Goal: Check status: Check status

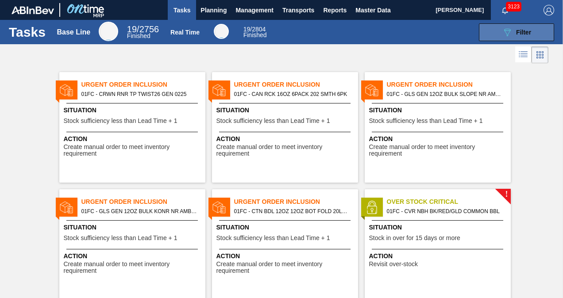
click at [493, 33] on button "089F7B8B-B2A5-4AFE-B5C0-19BA573D28AC Filter" at bounding box center [516, 32] width 75 height 18
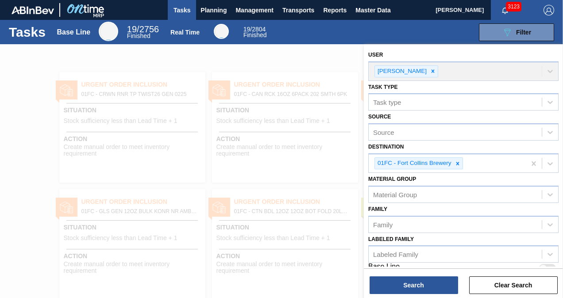
click at [260, 65] on div at bounding box center [281, 193] width 563 height 298
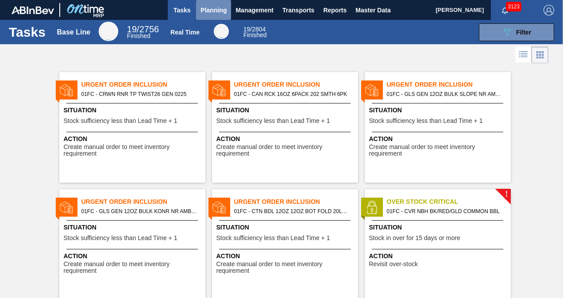
click at [202, 8] on span "Planning" at bounding box center [213, 10] width 26 height 11
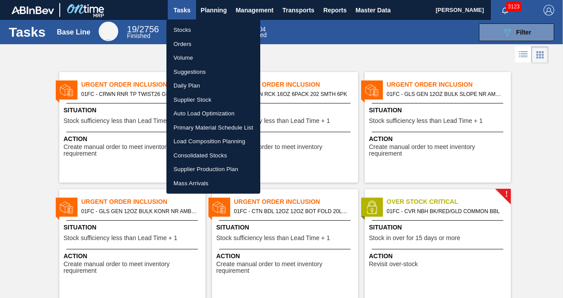
click at [194, 30] on li "Stocks" at bounding box center [213, 30] width 94 height 14
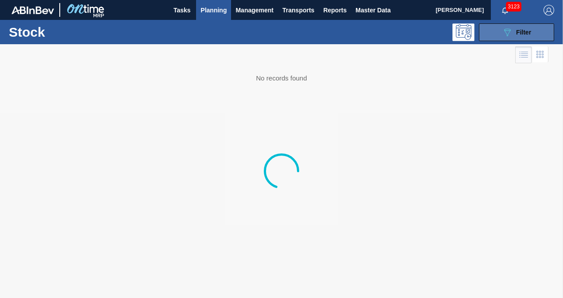
click at [508, 33] on icon "089F7B8B-B2A5-4AFE-B5C0-19BA573D28AC" at bounding box center [507, 32] width 11 height 11
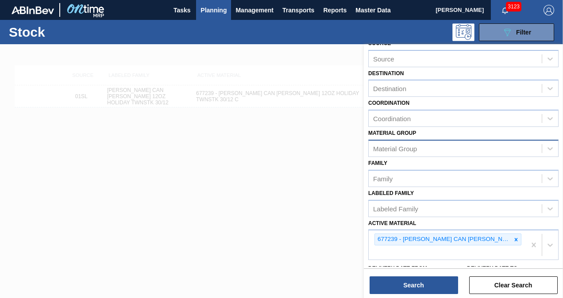
scroll to position [88, 0]
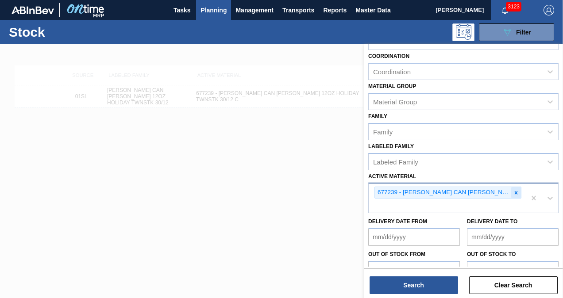
click at [511, 190] on div at bounding box center [516, 192] width 10 height 11
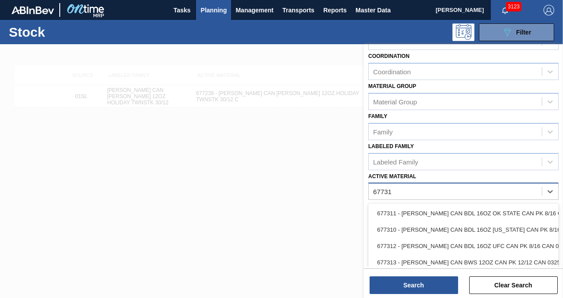
type Material "677311"
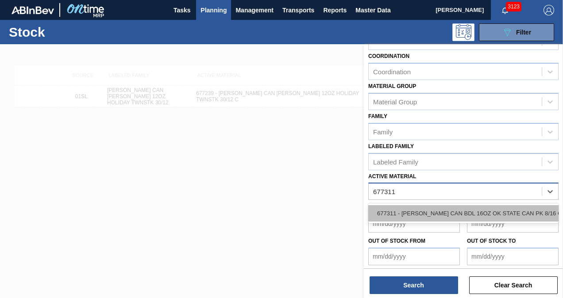
click at [494, 208] on div "677311 - [PERSON_NAME] CAN BDL 16OZ OK STATE CAN PK 8/16 C" at bounding box center [463, 213] width 190 height 16
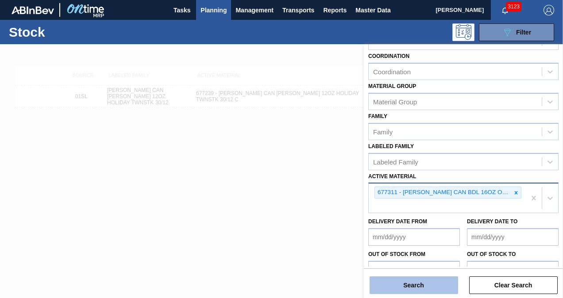
click at [405, 282] on button "Search" at bounding box center [413, 285] width 88 height 18
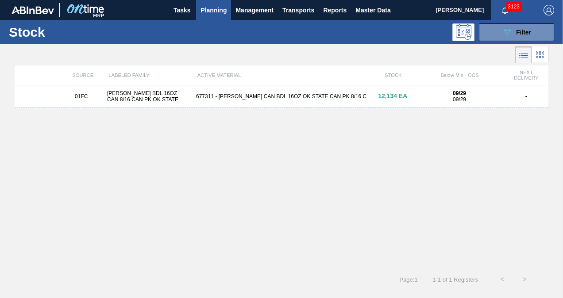
click at [174, 101] on div "[PERSON_NAME] BDL 16OZ CAN 8/16 CAN PK OK STATE" at bounding box center [147, 96] width 89 height 12
